Goal: Transaction & Acquisition: Book appointment/travel/reservation

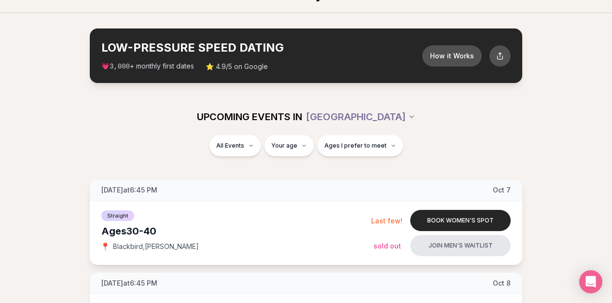
scroll to position [21, 0]
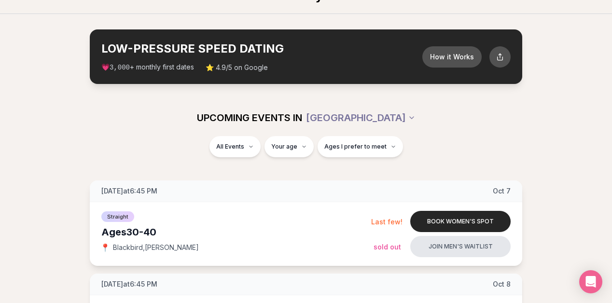
click at [266, 232] on div "Ages [DEMOGRAPHIC_DATA]" at bounding box center [236, 232] width 270 height 14
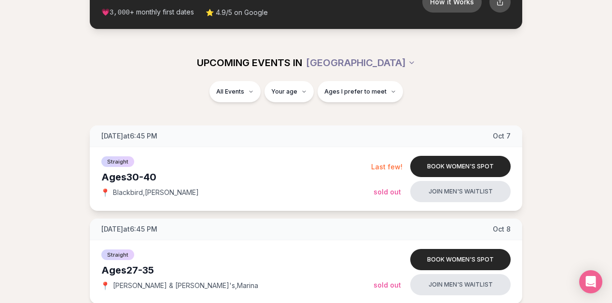
scroll to position [76, 0]
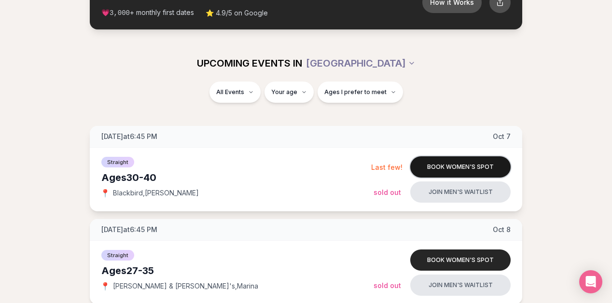
click at [442, 163] on button "Book women's spot" at bounding box center [460, 166] width 100 height 21
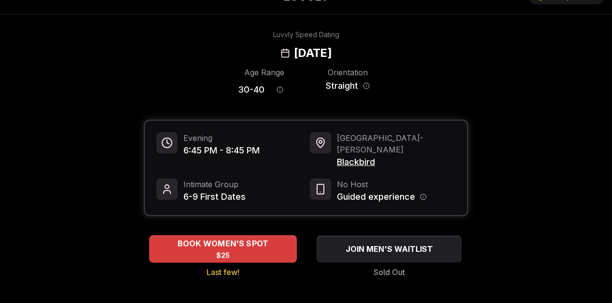
scroll to position [28, 0]
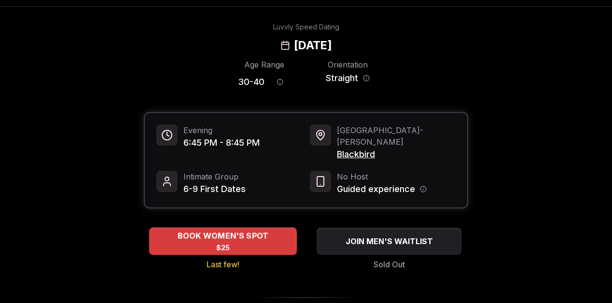
click at [269, 239] on div "BOOK WOMEN'S SPOT $25" at bounding box center [223, 241] width 148 height 27
